Goal: Task Accomplishment & Management: Use online tool/utility

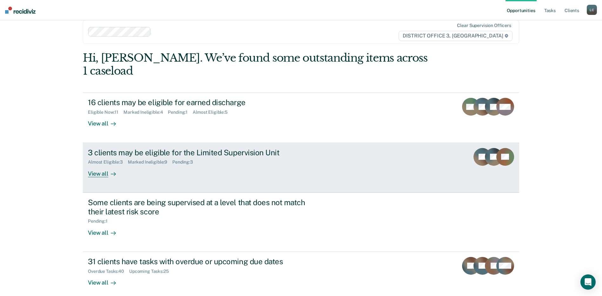
scroll to position [16, 0]
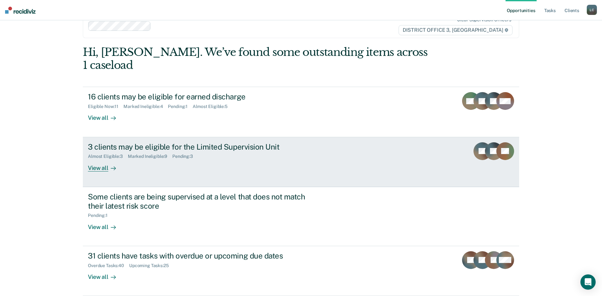
click at [101, 166] on div "View all" at bounding box center [106, 165] width 36 height 12
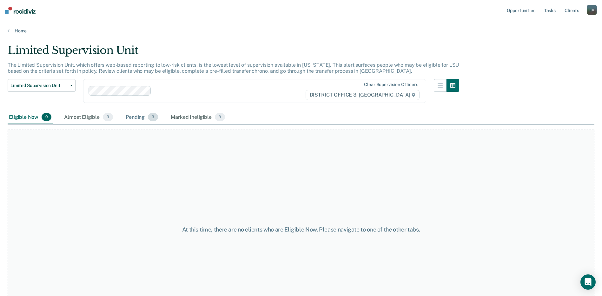
click at [137, 114] on div "Pending 3" at bounding box center [141, 117] width 35 height 14
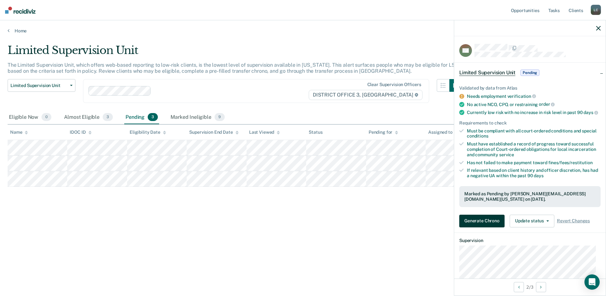
click at [475, 225] on button "Generate Chrono" at bounding box center [482, 220] width 45 height 13
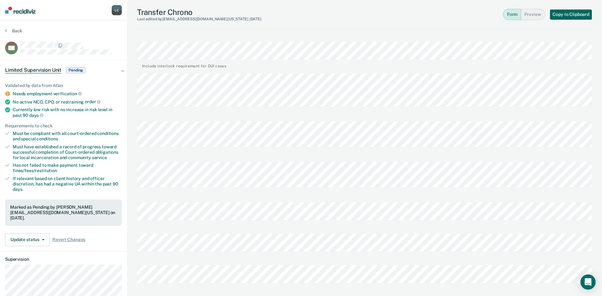
click at [557, 14] on button "Copy to Clipboard" at bounding box center [571, 15] width 42 height 10
click at [7, 31] on button "Back" at bounding box center [13, 31] width 17 height 6
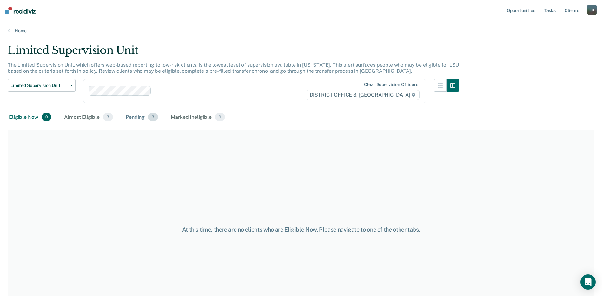
click at [145, 115] on div "Pending 3" at bounding box center [141, 117] width 35 height 14
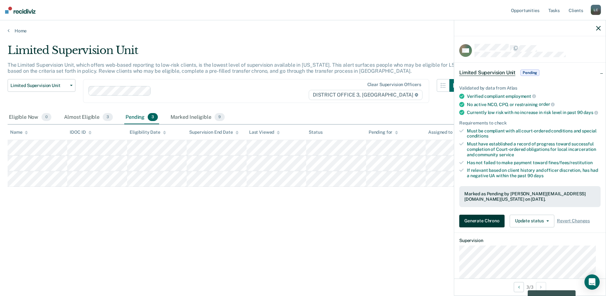
click at [473, 223] on button "Generate Chrono" at bounding box center [482, 220] width 45 height 13
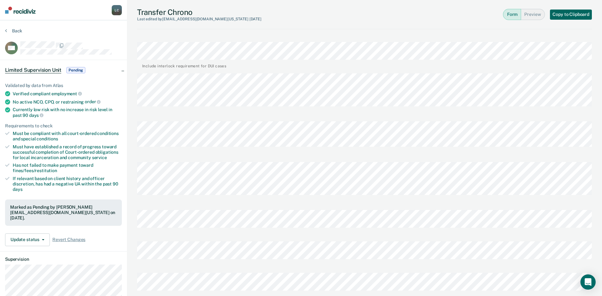
click at [571, 14] on button "Copy to Clipboard" at bounding box center [571, 15] width 42 height 10
